Goal: Navigation & Orientation: Find specific page/section

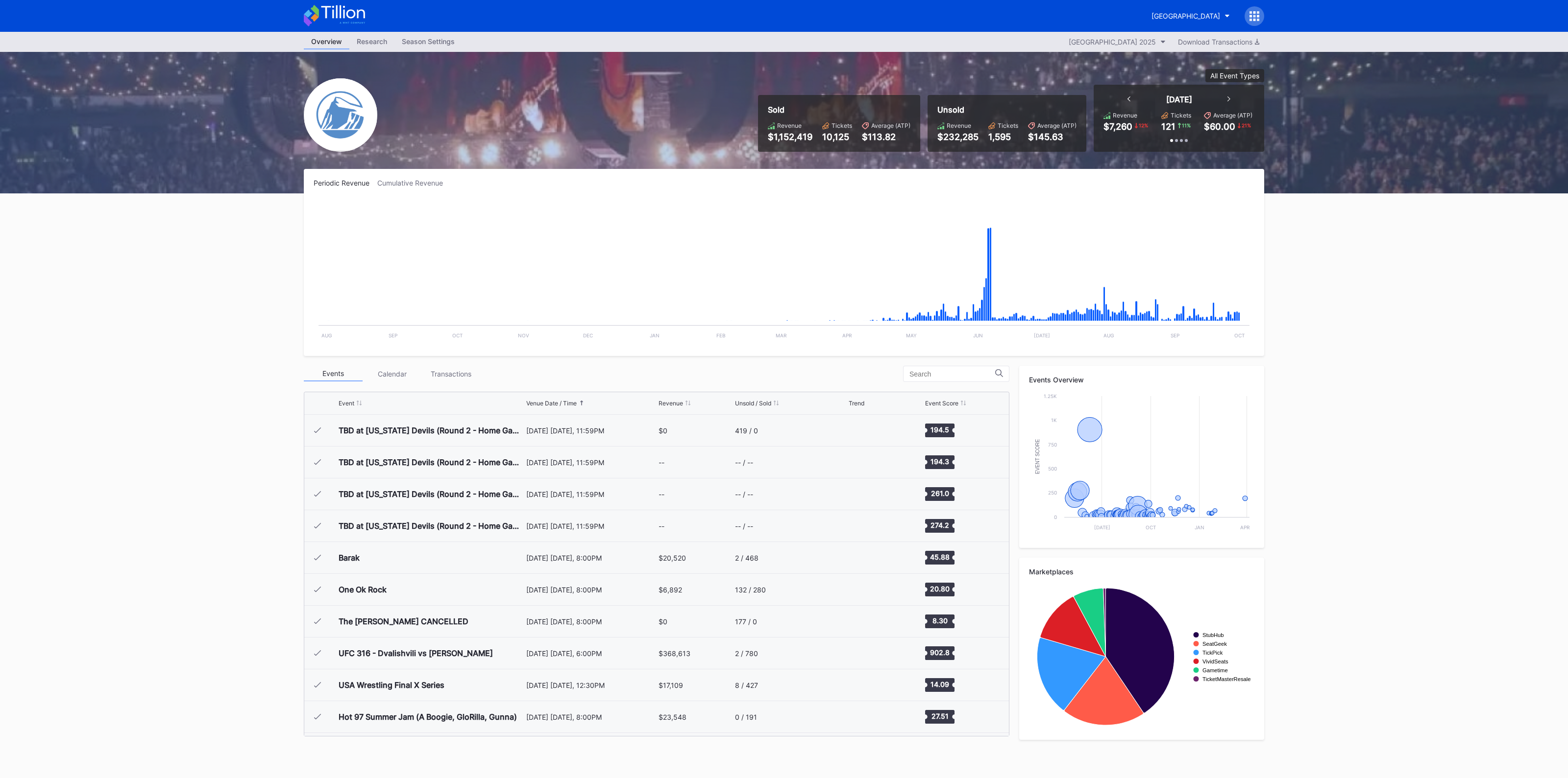
scroll to position [1655, 0]
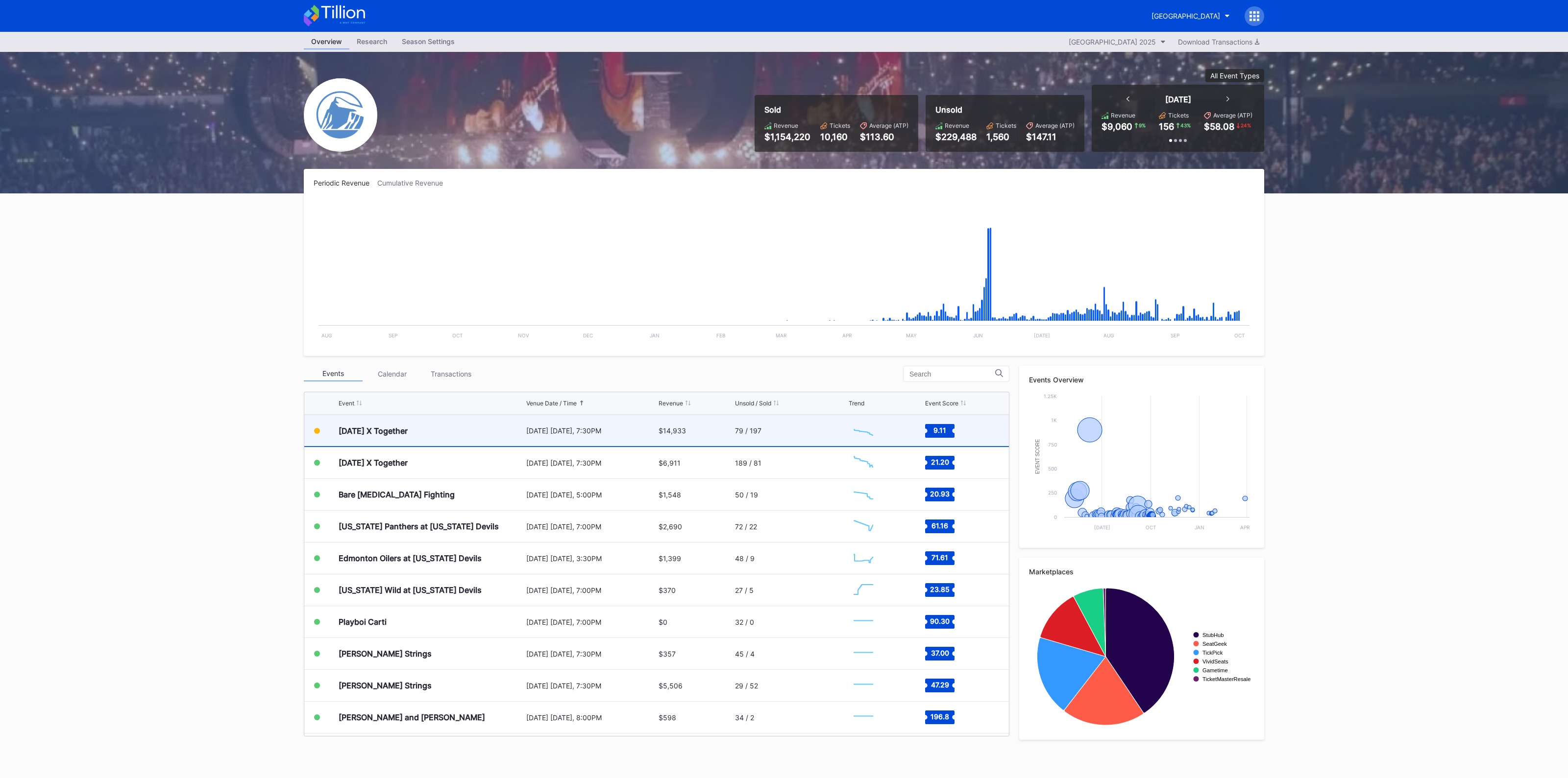
click at [752, 436] on div "79 / 197" at bounding box center [790, 431] width 111 height 31
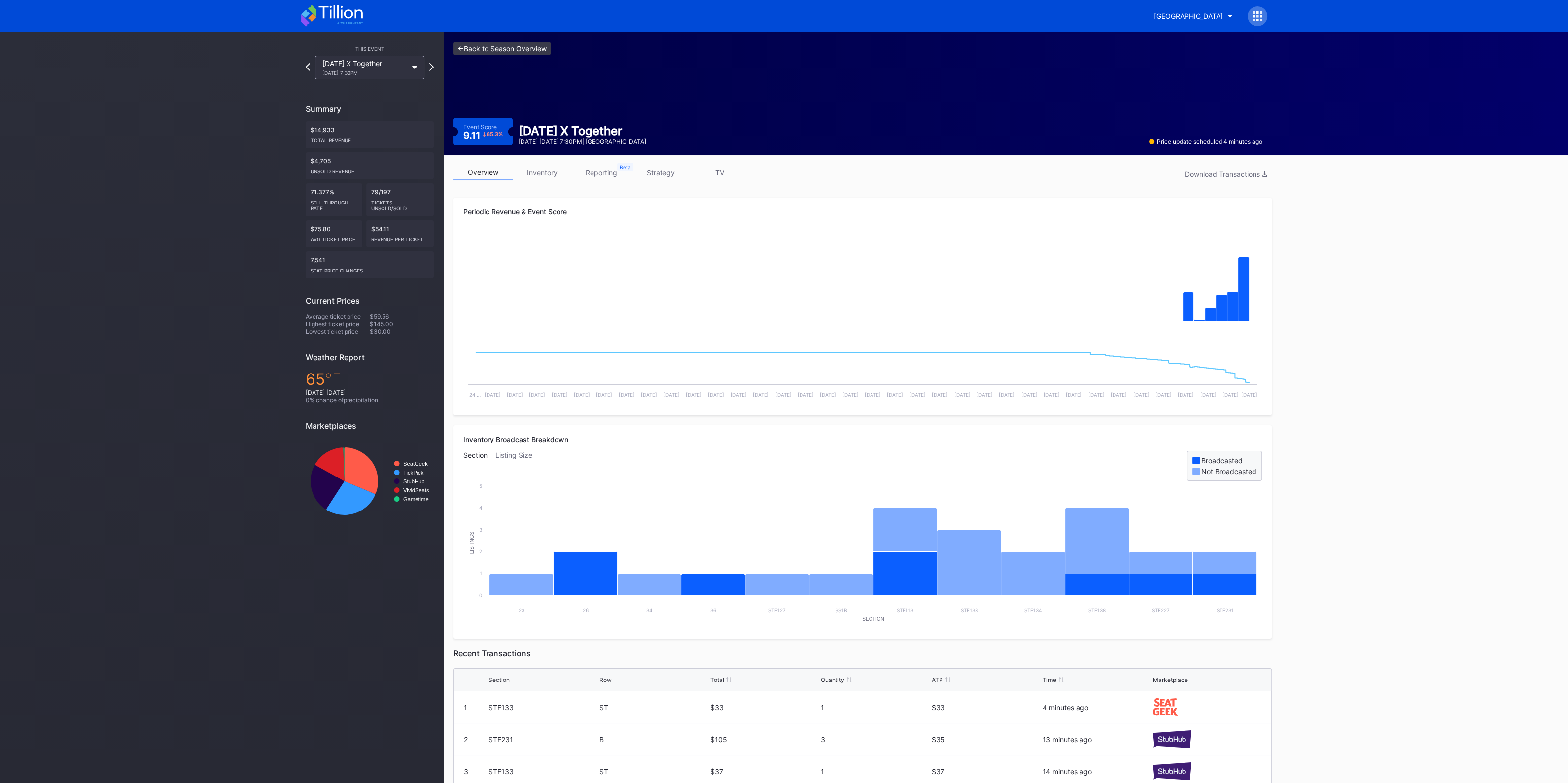
click at [492, 47] on link "<- Back to Season Overview" at bounding box center [501, 48] width 97 height 13
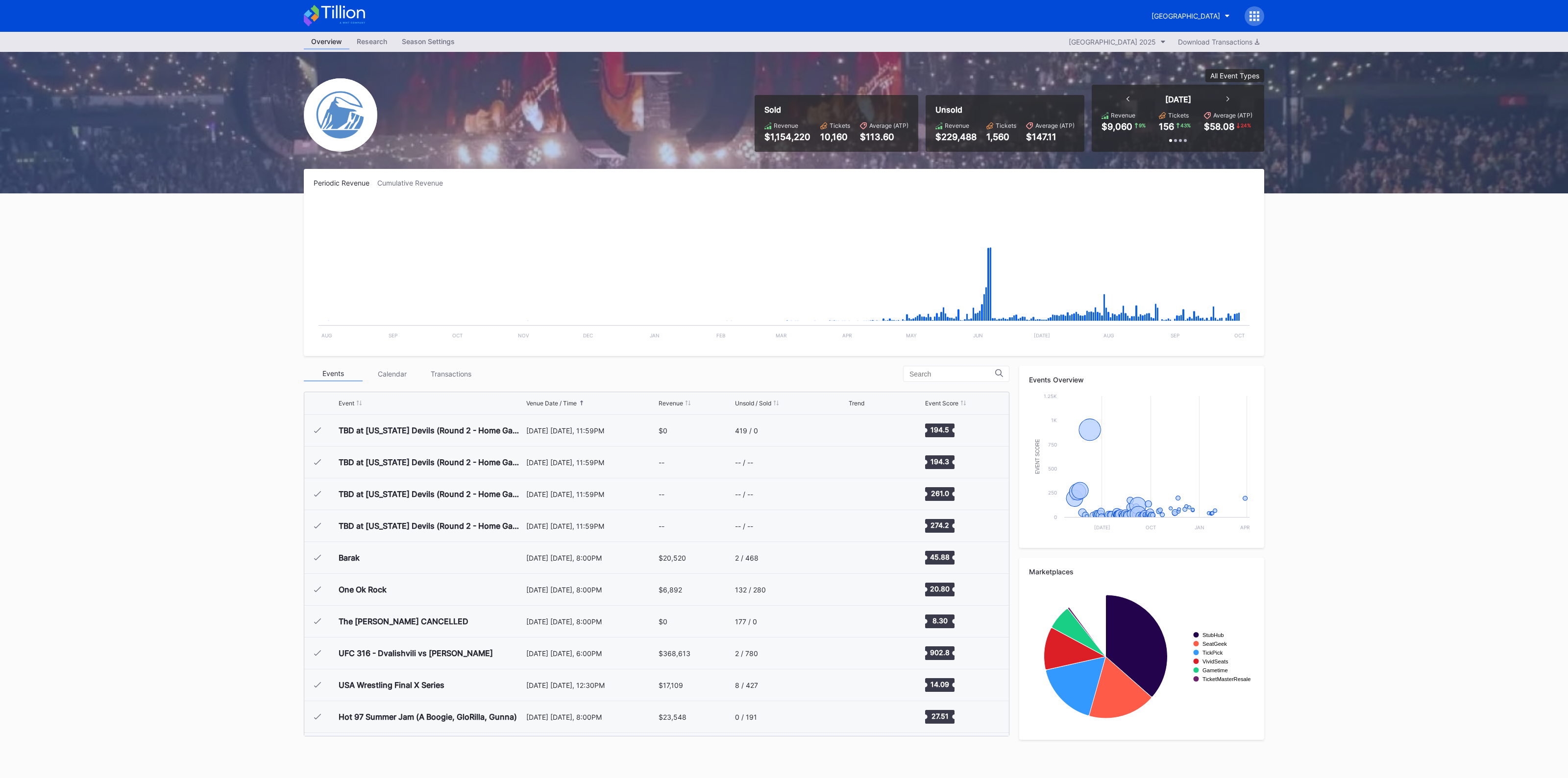
scroll to position [1655, 0]
